Goal: Transaction & Acquisition: Register for event/course

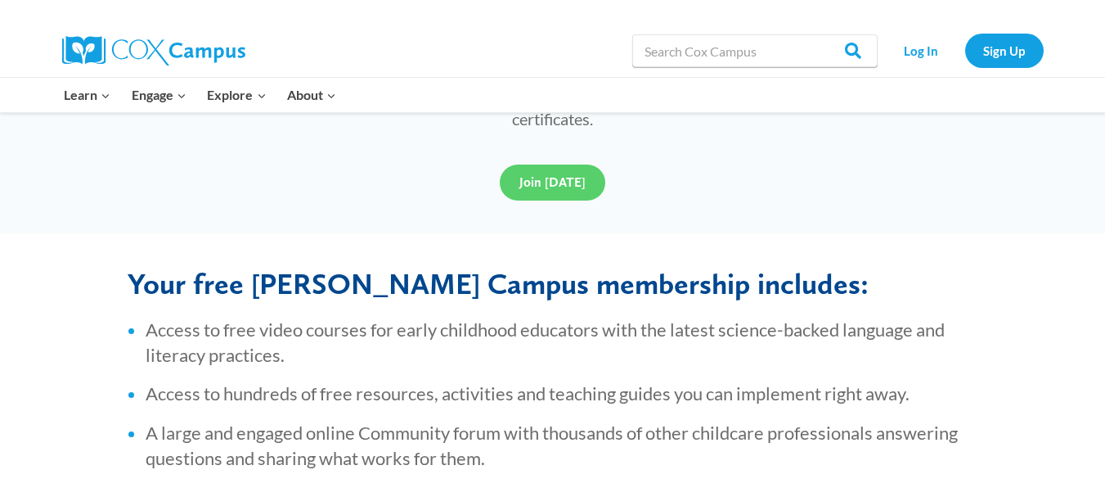
scroll to position [556, 0]
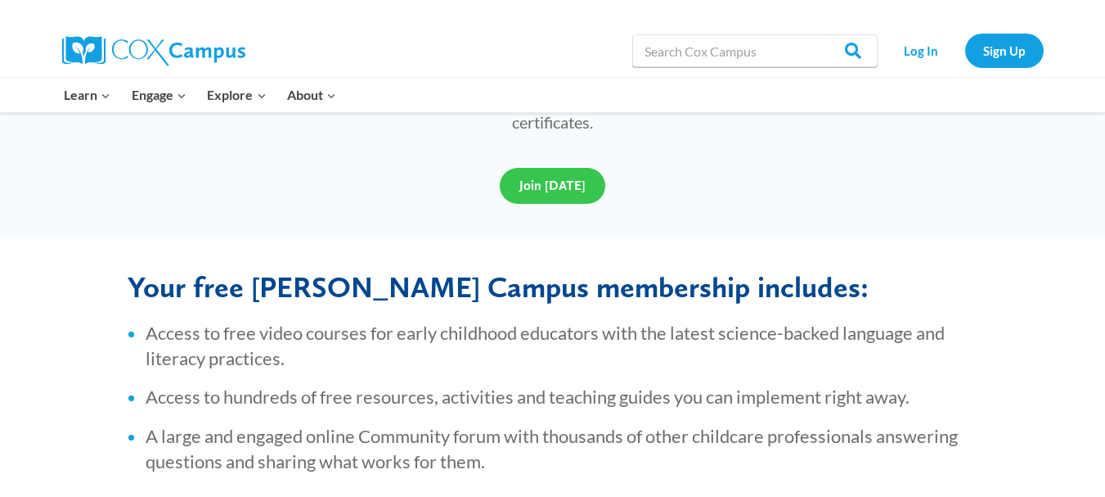
click at [546, 178] on span "Join [DATE]" at bounding box center [553, 186] width 66 height 16
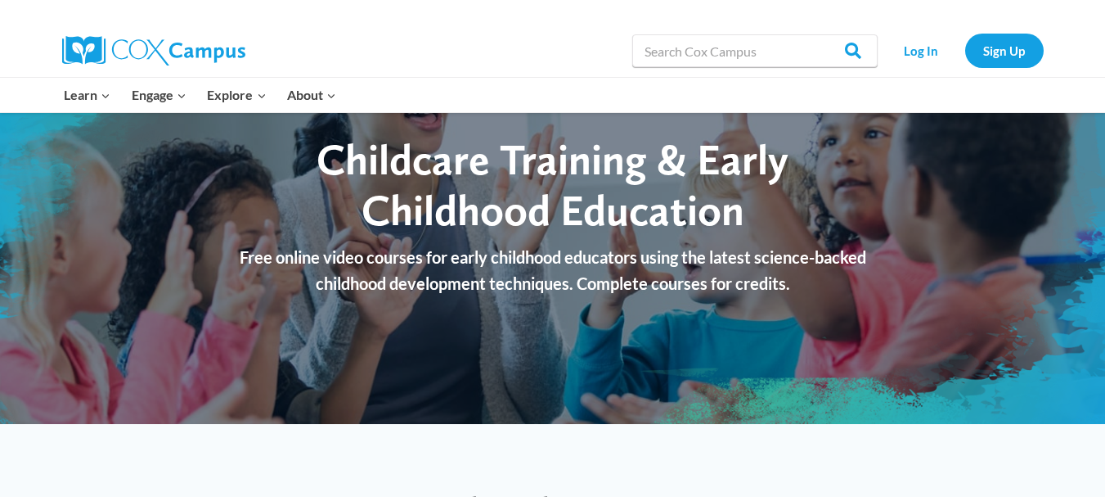
scroll to position [65, 0]
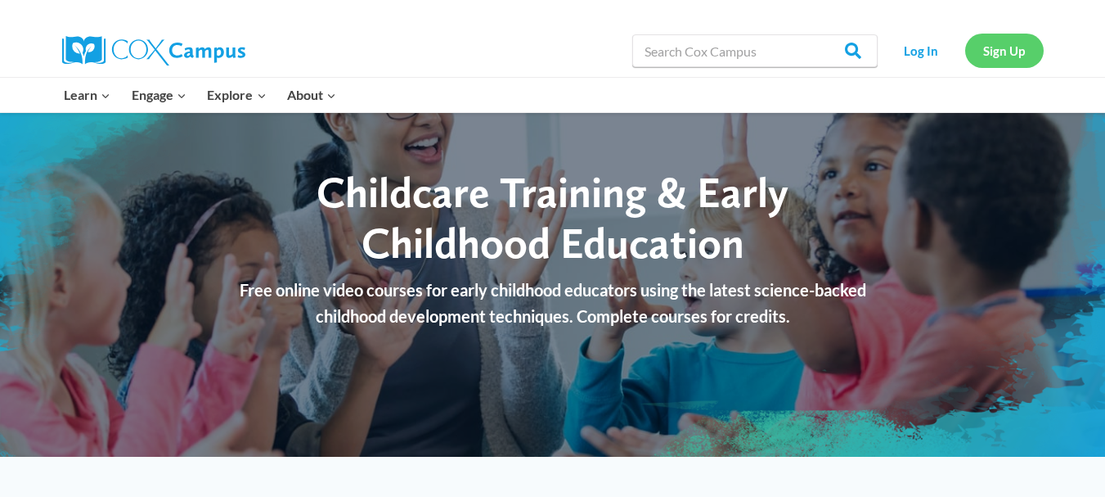
click at [989, 53] on link "Sign Up" at bounding box center [1005, 51] width 79 height 34
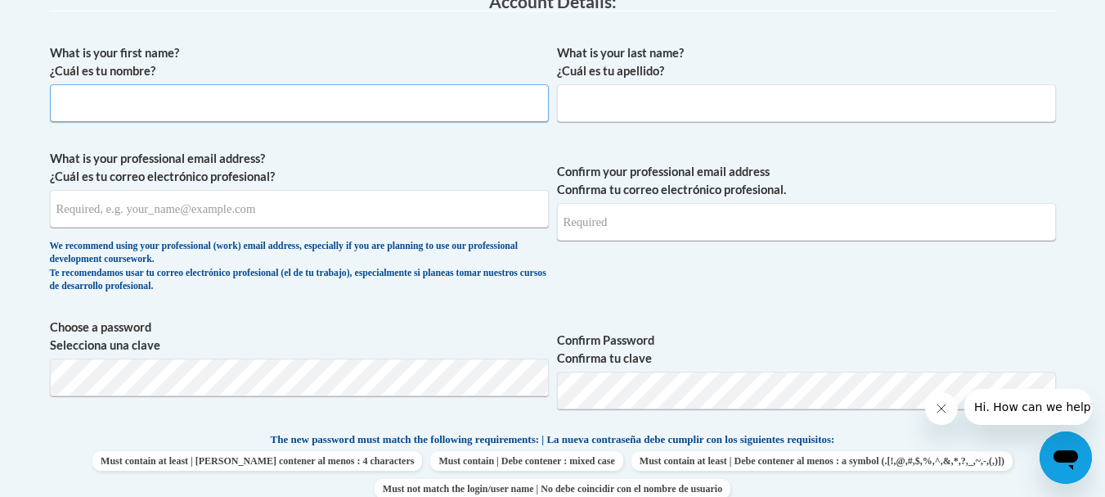
click at [298, 101] on input "What is your first name? ¿Cuál es tu nombre?" at bounding box center [299, 103] width 499 height 38
type input "Neo"
type input "Tshekiso"
type input "tshekisoneo6@gmail.com"
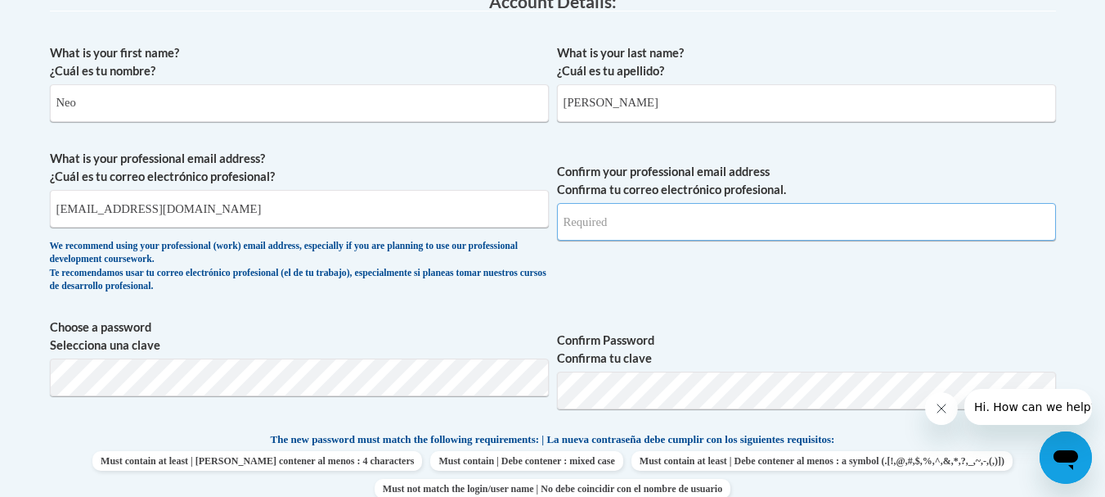
type input "tshekisoneo6@gmail.com"
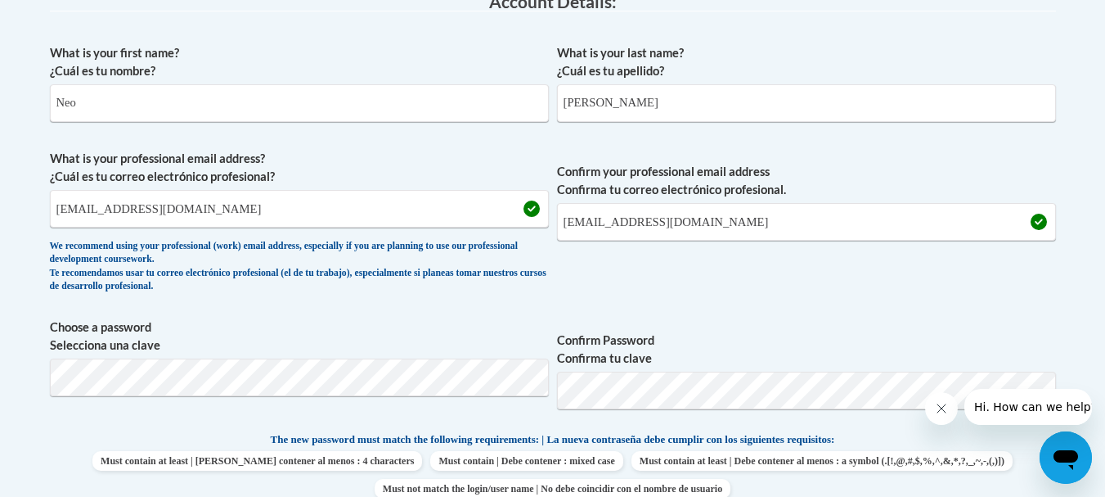
scroll to position [809, 0]
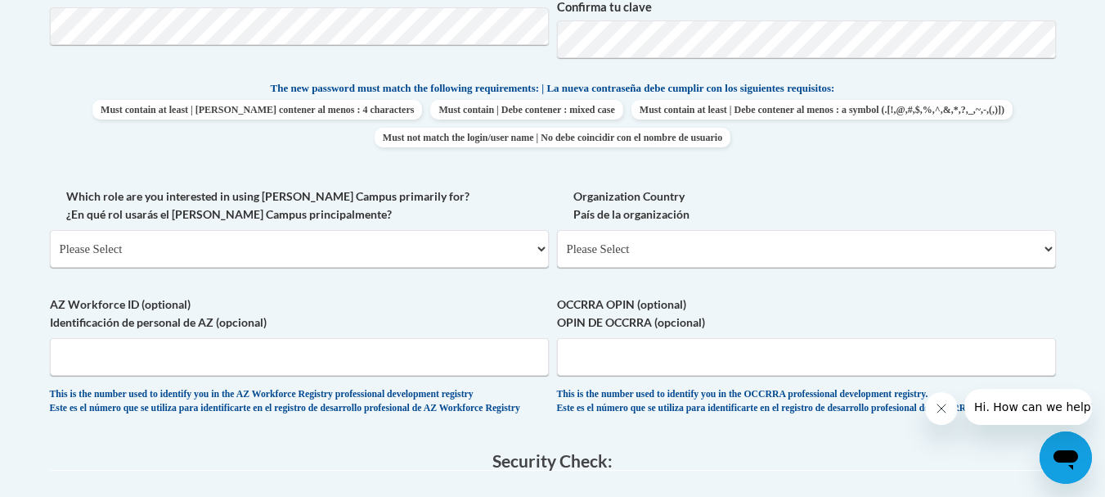
click at [7, 373] on body "This site uses cookies to help improve your learning experience. By continuing …" at bounding box center [552, 189] width 1105 height 1997
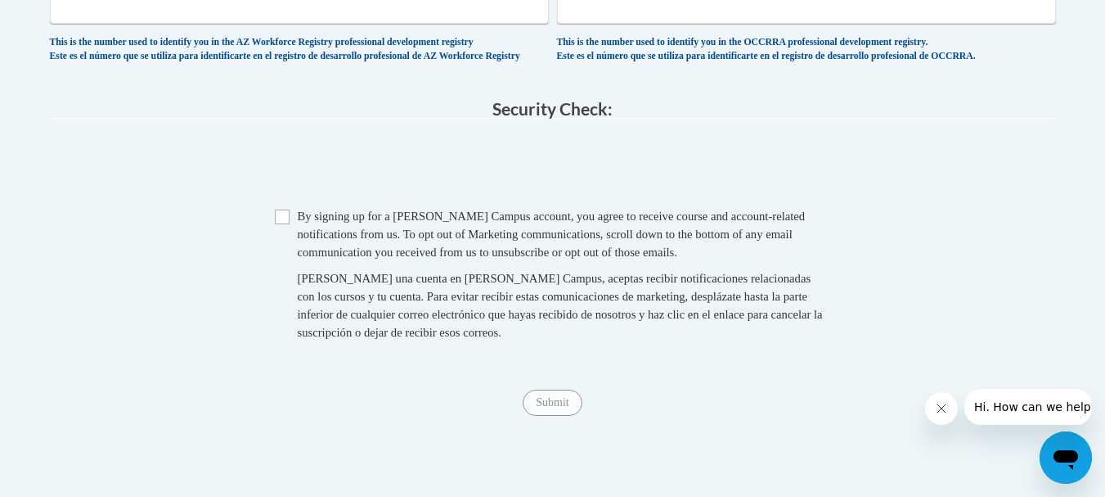
scroll to position [1169, 0]
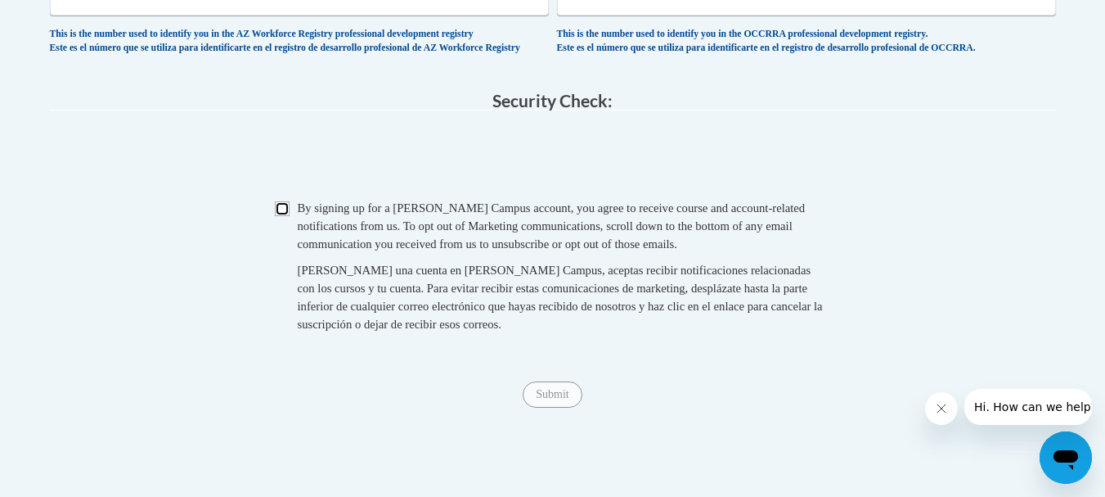
click at [285, 216] on input "Checkbox" at bounding box center [282, 208] width 15 height 15
checkbox input "true"
click at [560, 407] on input "Submit" at bounding box center [552, 394] width 59 height 26
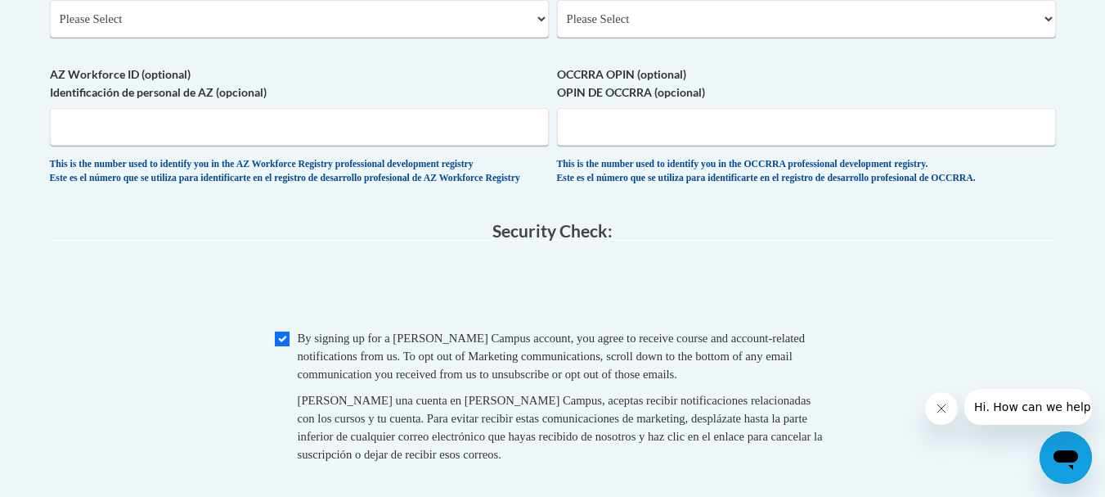
click at [130, 241] on legend "Security Check:" at bounding box center [553, 231] width 1006 height 19
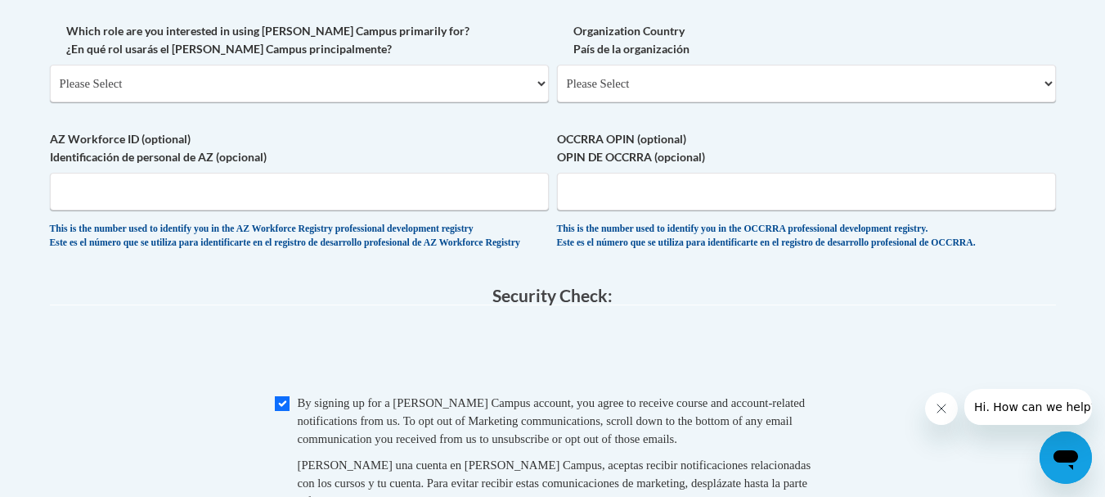
scroll to position [941, 0]
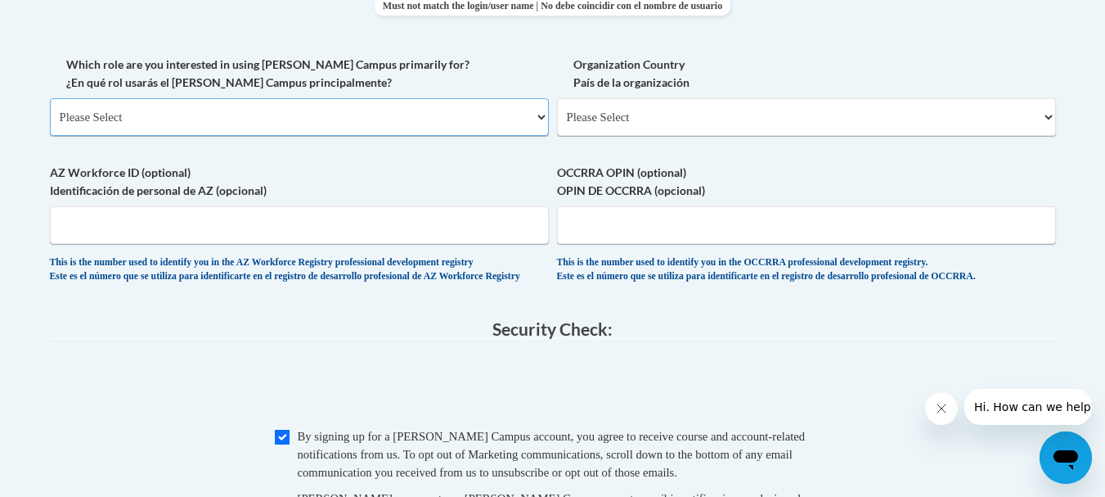
click at [165, 124] on select "Please Select College/University | Colegio/Universidad Community/Nonprofit Part…" at bounding box center [299, 117] width 499 height 38
click at [50, 98] on select "Please Select College/University | Colegio/Universidad Community/Nonprofit Part…" at bounding box center [299, 117] width 499 height 38
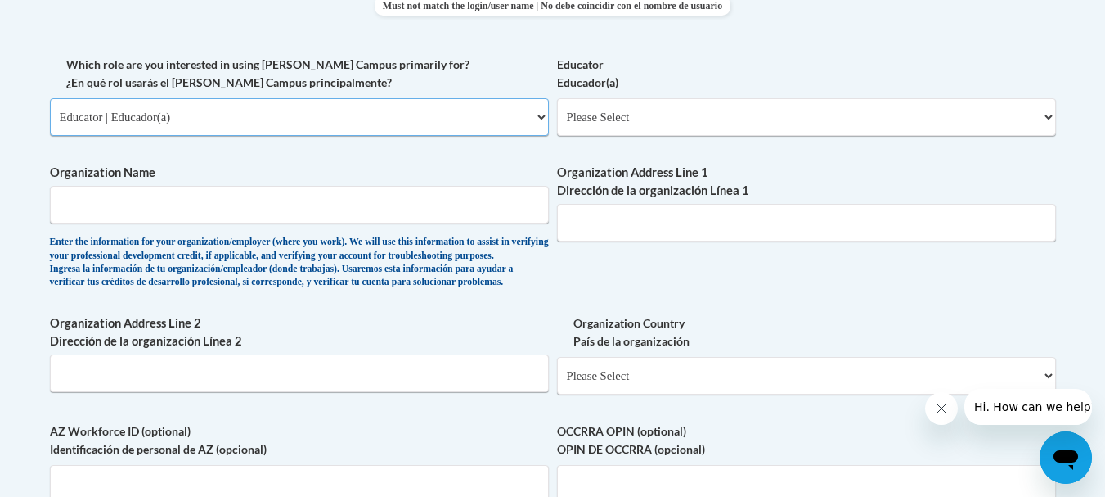
click at [137, 113] on select "Please Select College/University | Colegio/Universidad Community/Nonprofit Part…" at bounding box center [299, 117] width 499 height 38
click at [50, 98] on select "Please Select College/University | Colegio/Universidad Community/Nonprofit Part…" at bounding box center [299, 117] width 499 height 38
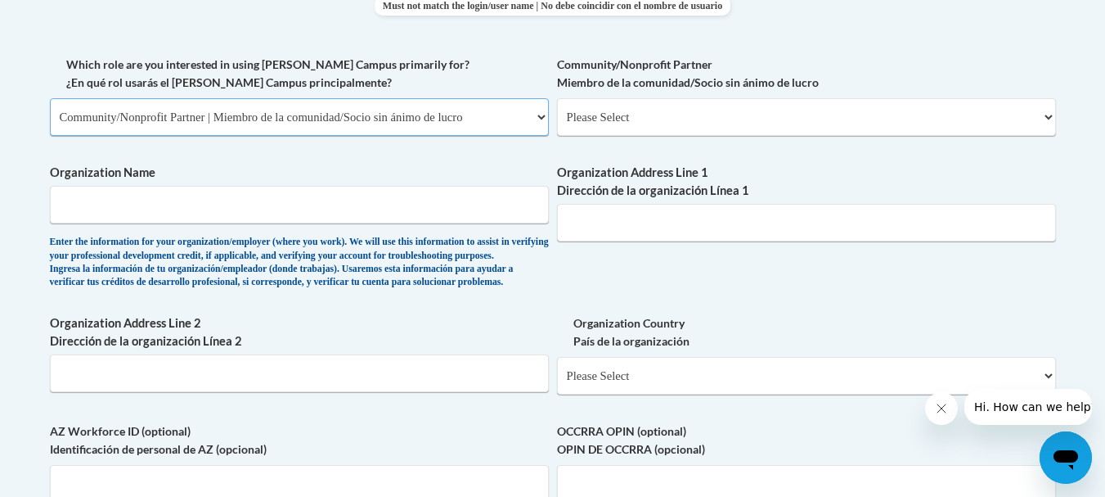
click at [155, 115] on select "Please Select College/University | Colegio/Universidad Community/Nonprofit Part…" at bounding box center [299, 117] width 499 height 38
select select "3271ce3a-a928-4b91-bcec-7d68f79f4f34"
click at [50, 98] on select "Please Select College/University | Colegio/Universidad Community/Nonprofit Part…" at bounding box center [299, 117] width 499 height 38
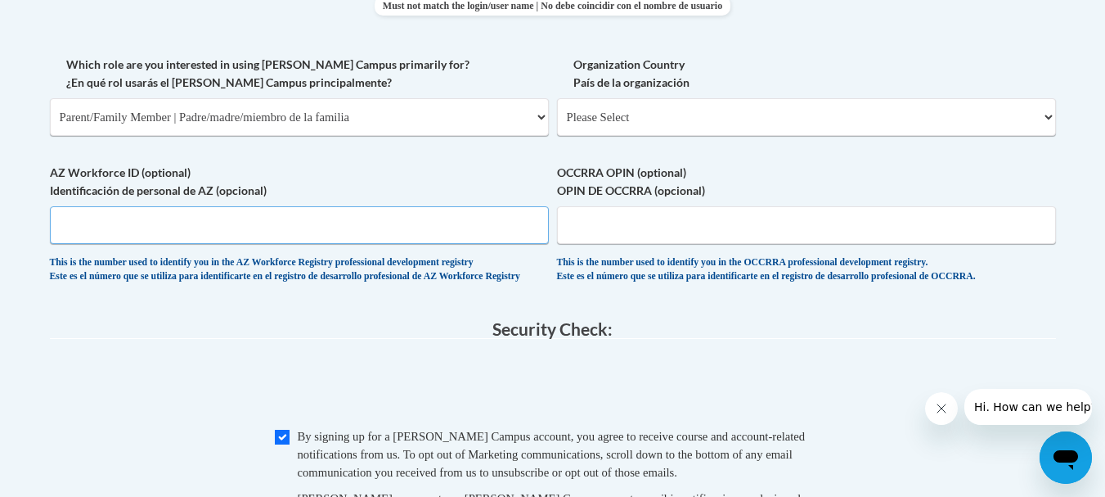
click at [164, 227] on input "AZ Workforce ID (optional) Identificación de personal de AZ (opcional)" at bounding box center [299, 225] width 499 height 38
click at [0, 390] on body "This site uses cookies to help improve your learning experience. By continuing …" at bounding box center [552, 57] width 1105 height 1997
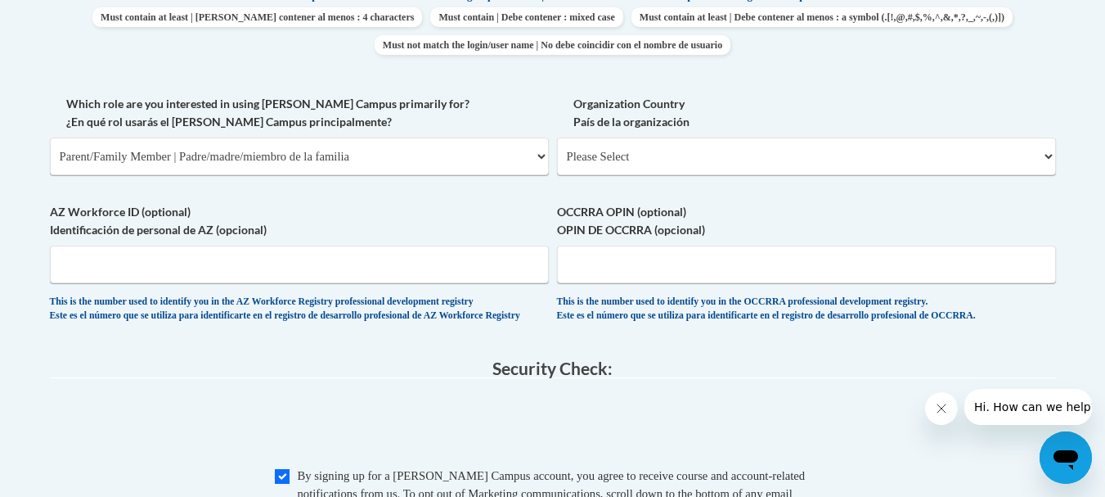
scroll to position [876, 0]
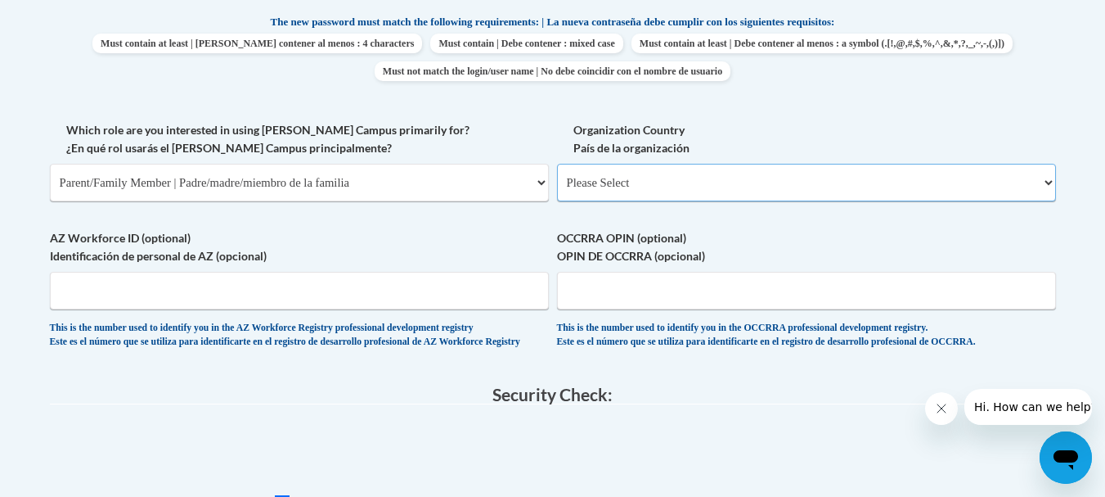
click at [714, 181] on select "Please Select United States | Estados Unidos Outside of the United States | Fue…" at bounding box center [806, 183] width 499 height 38
select select "2ba6c5f2-6ab4-47b5-9408-0a73ae60d186"
click at [557, 164] on select "Please Select United States | Estados Unidos Outside of the United States | Fue…" at bounding box center [806, 183] width 499 height 38
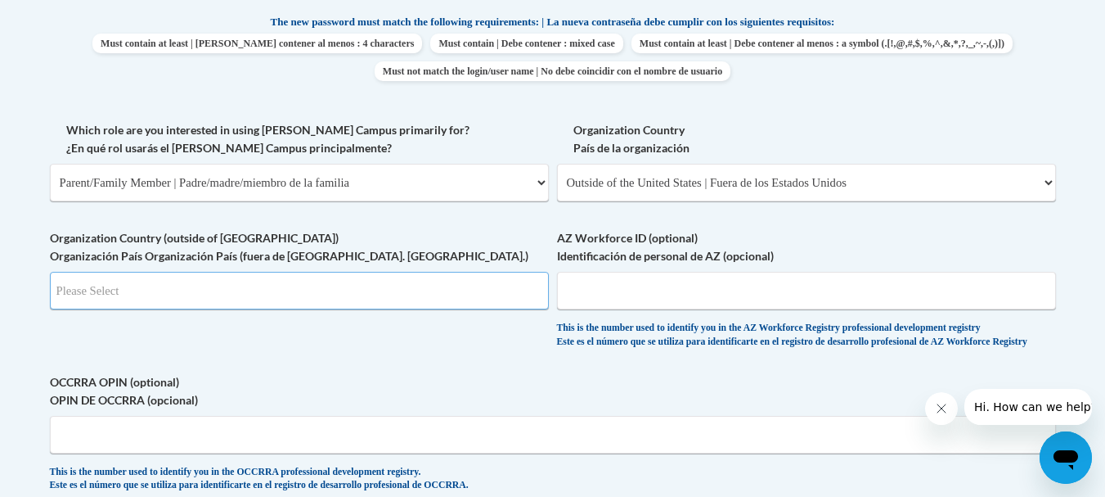
click at [398, 291] on input "Search" at bounding box center [299, 291] width 499 height 38
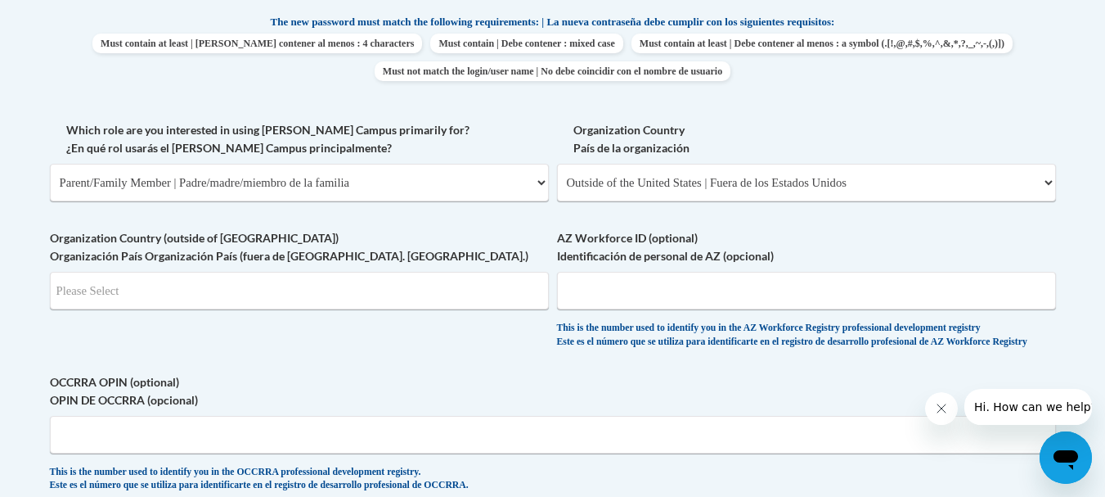
scroll to position [1243, 0]
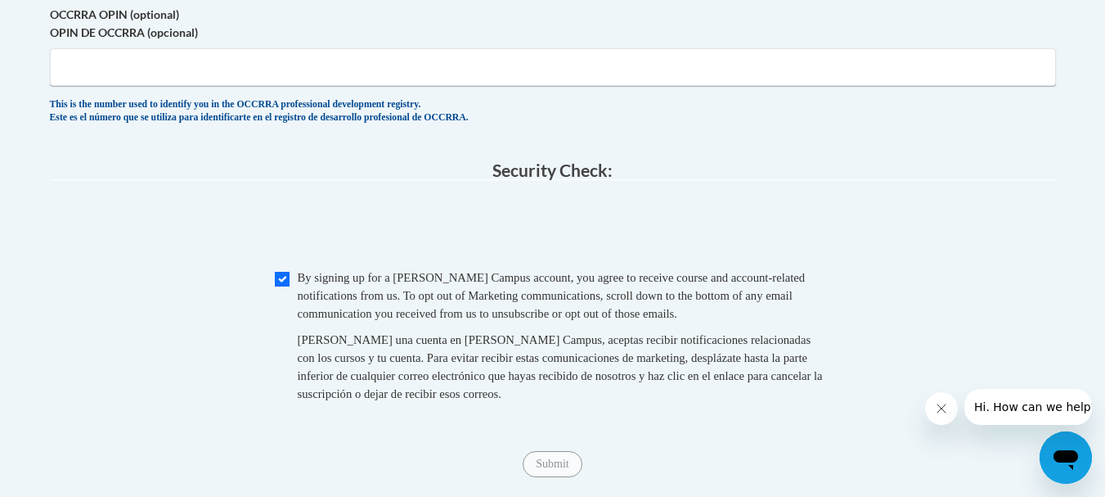
click at [150, 198] on fieldset "Security Check: Enter the security code + = TextBox Checkbox" at bounding box center [553, 300] width 1006 height 278
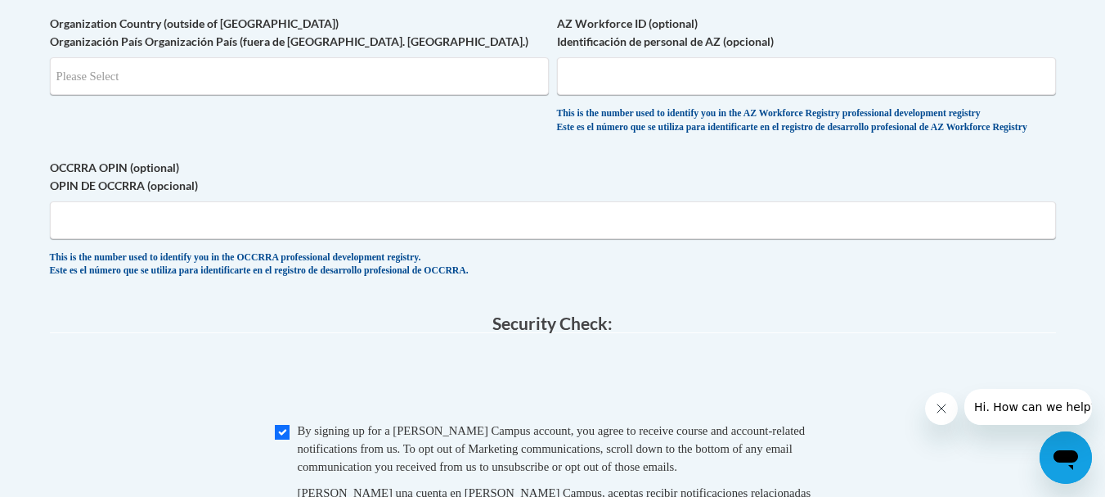
scroll to position [948, 0]
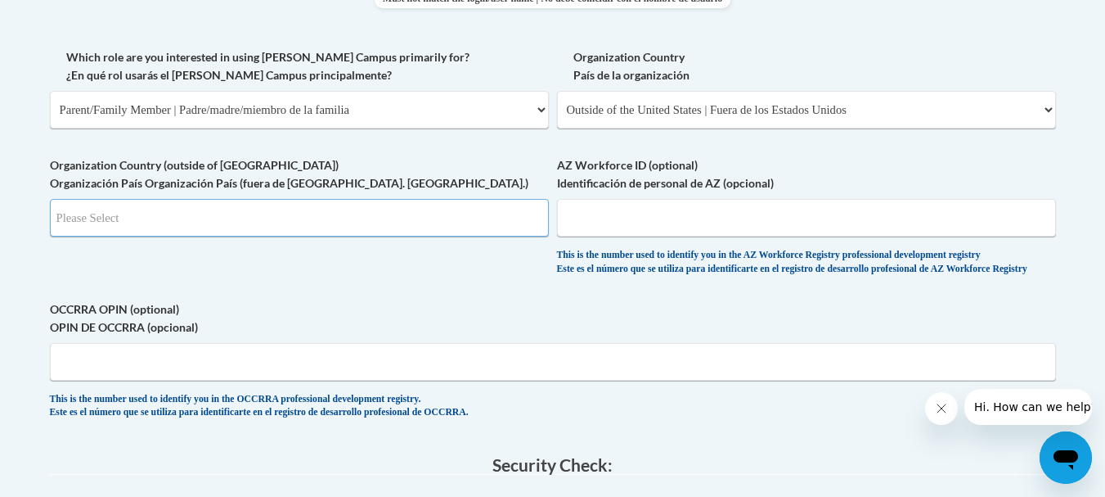
click at [161, 222] on input "Search" at bounding box center [299, 218] width 499 height 38
type input "BW"
click at [610, 214] on input "AZ Workforce ID (optional) Identificación de personal de AZ (opcional)" at bounding box center [806, 218] width 499 height 38
type input "738"
